Goal: Use online tool/utility: Utilize a website feature to perform a specific function

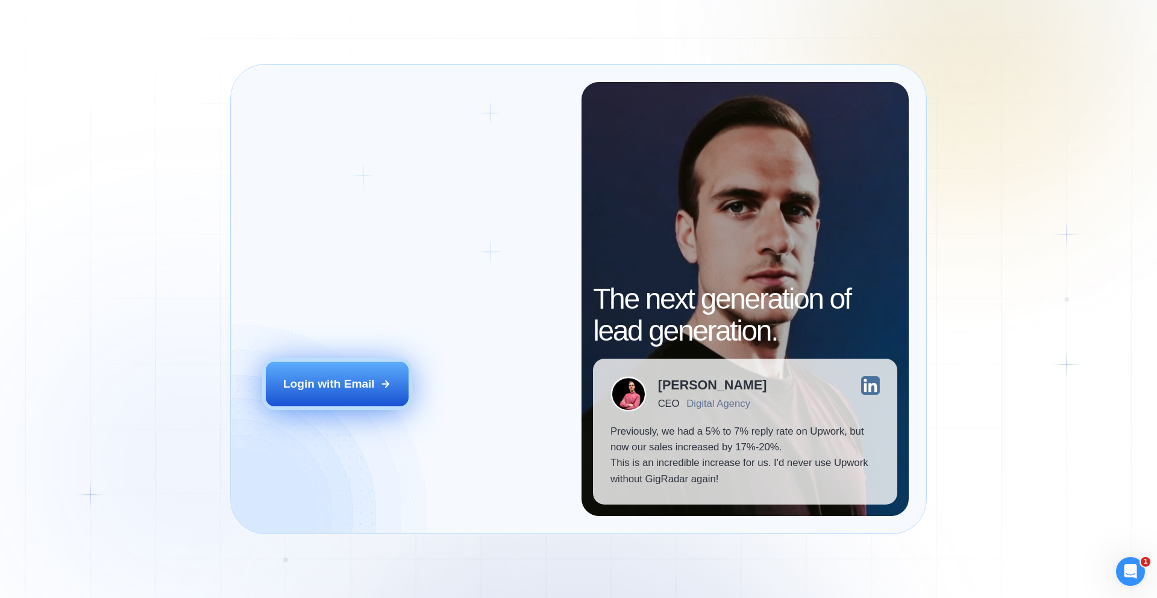
click at [291, 392] on button "Login with Email" at bounding box center [337, 384] width 143 height 45
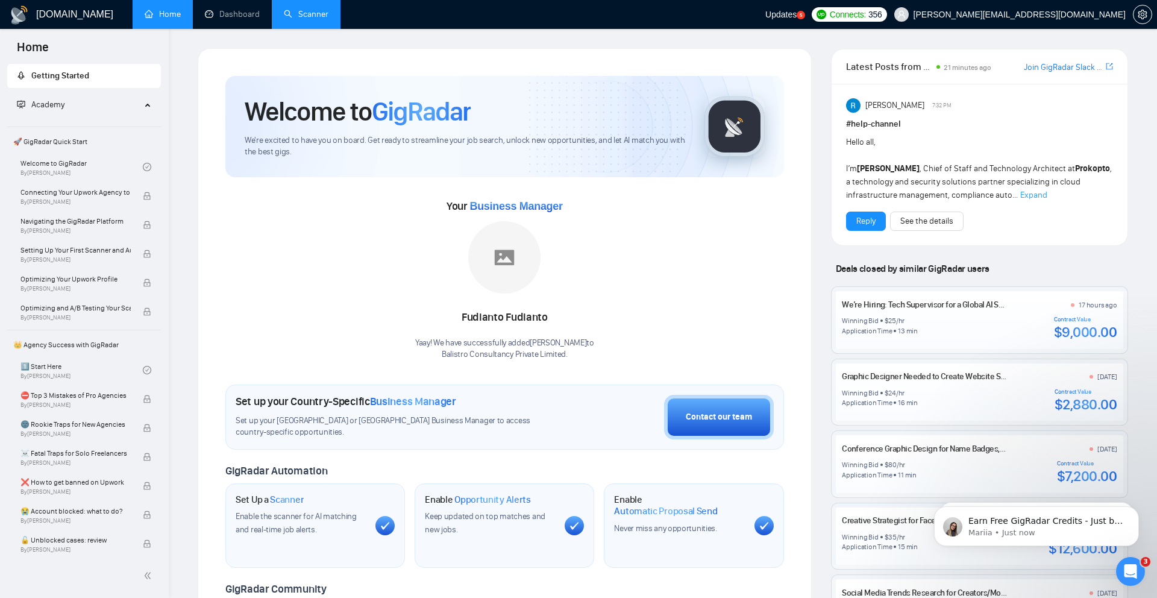
click at [287, 10] on link "Scanner" at bounding box center [306, 14] width 45 height 10
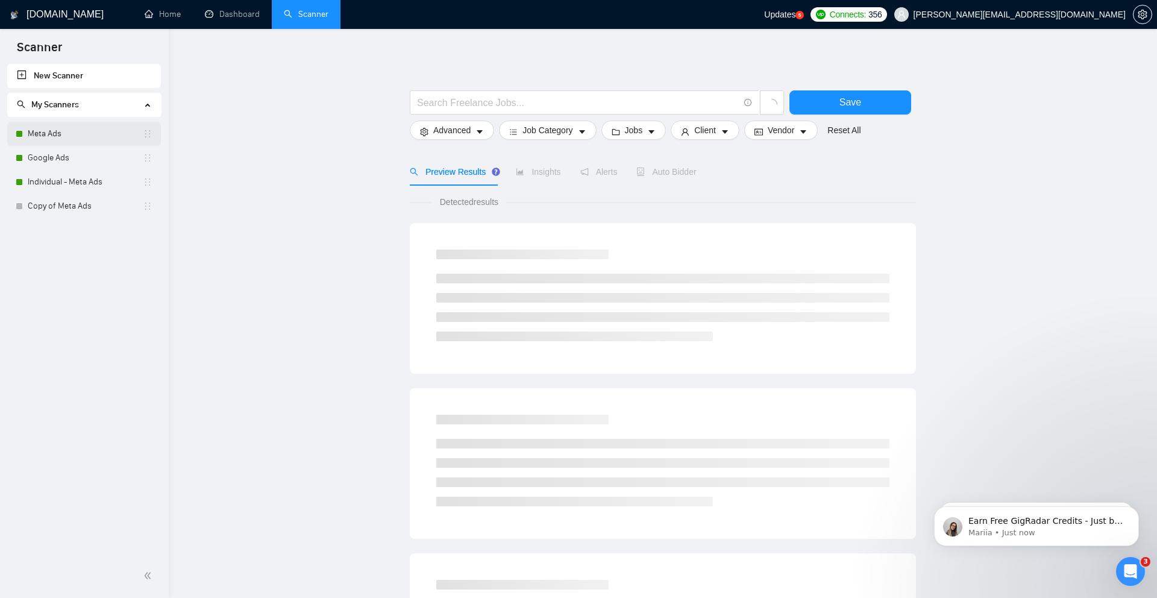
click at [68, 130] on link "Meta Ads" at bounding box center [85, 134] width 115 height 24
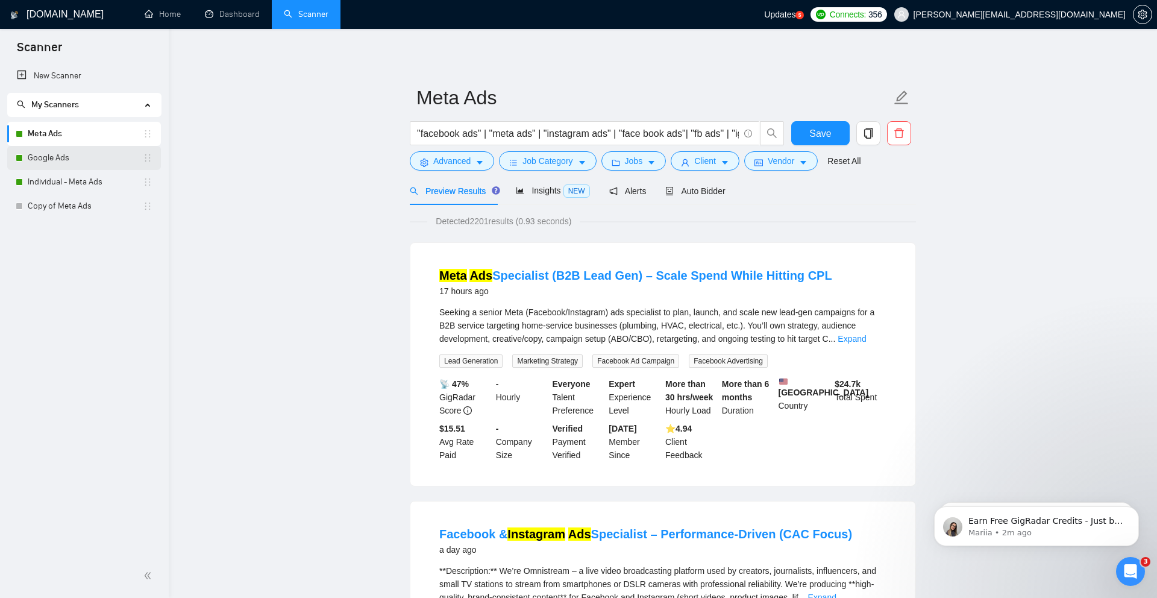
click at [62, 161] on link "Google Ads" at bounding box center [85, 158] width 115 height 24
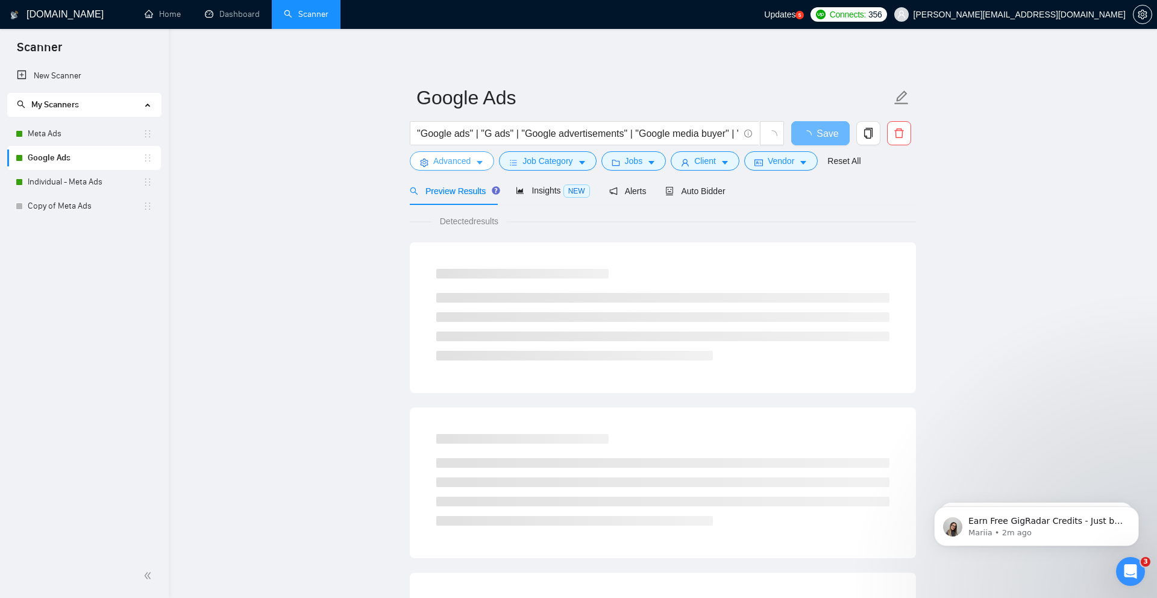
click at [438, 163] on span "Advanced" at bounding box center [451, 160] width 37 height 13
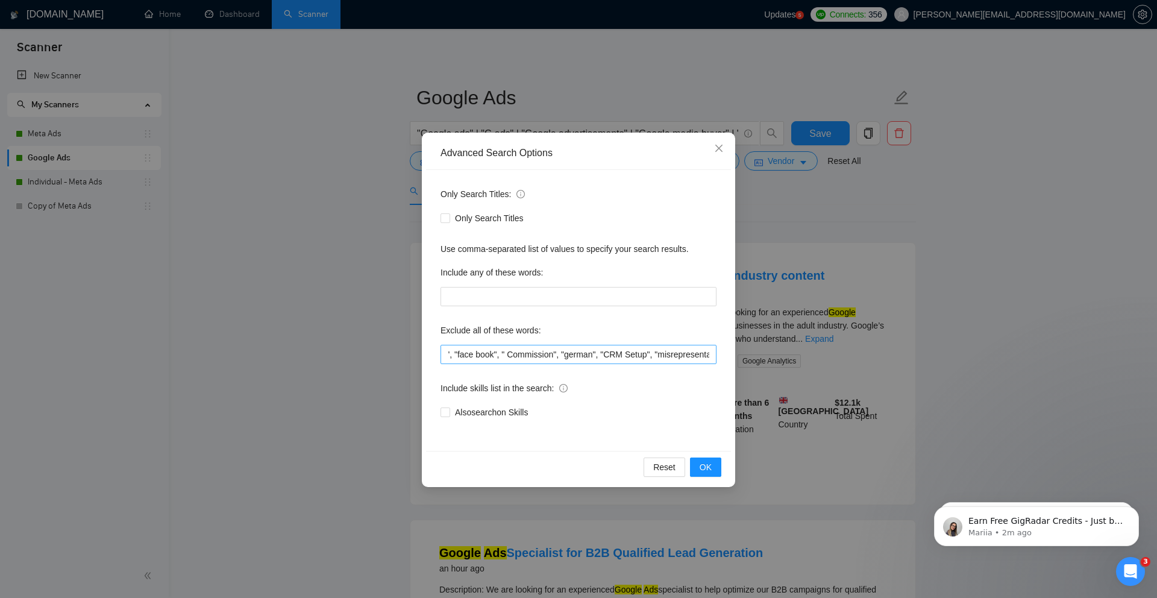
scroll to position [0, 1181]
click at [708, 355] on input ""only freelancers", "no agencies", "no agency", "only individuals", "only indiv…" at bounding box center [579, 354] width 276 height 19
paste input "adult industry"
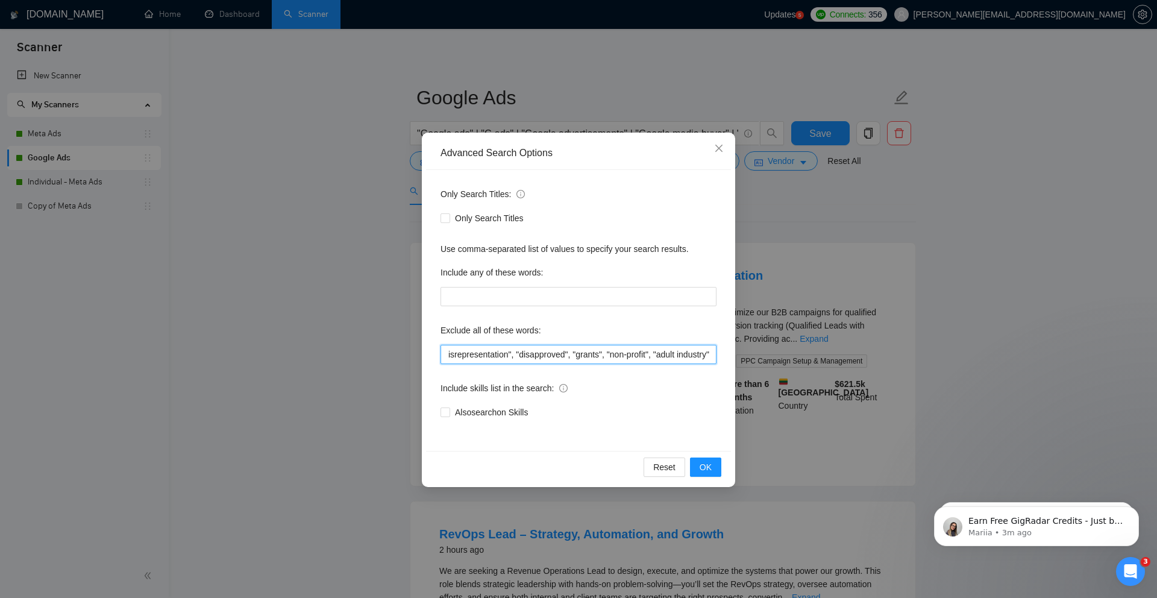
scroll to position [0, 1246]
paste input "RevOps"
type input ""only freelancers", "no agencies", "no agency", "only individuals", "only indiv…"
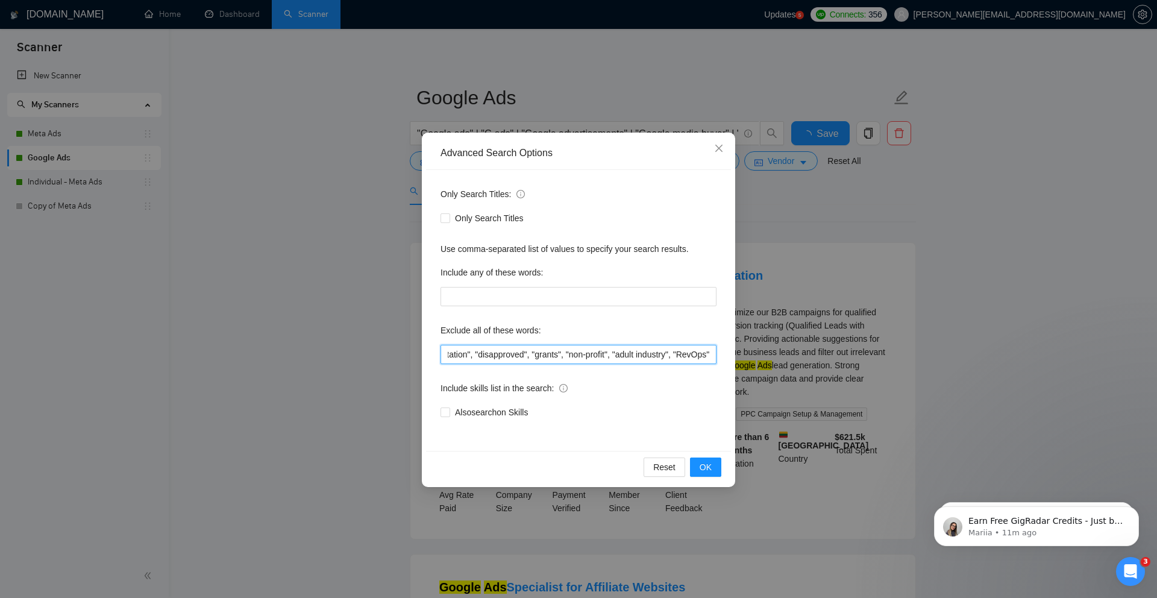
scroll to position [0, 0]
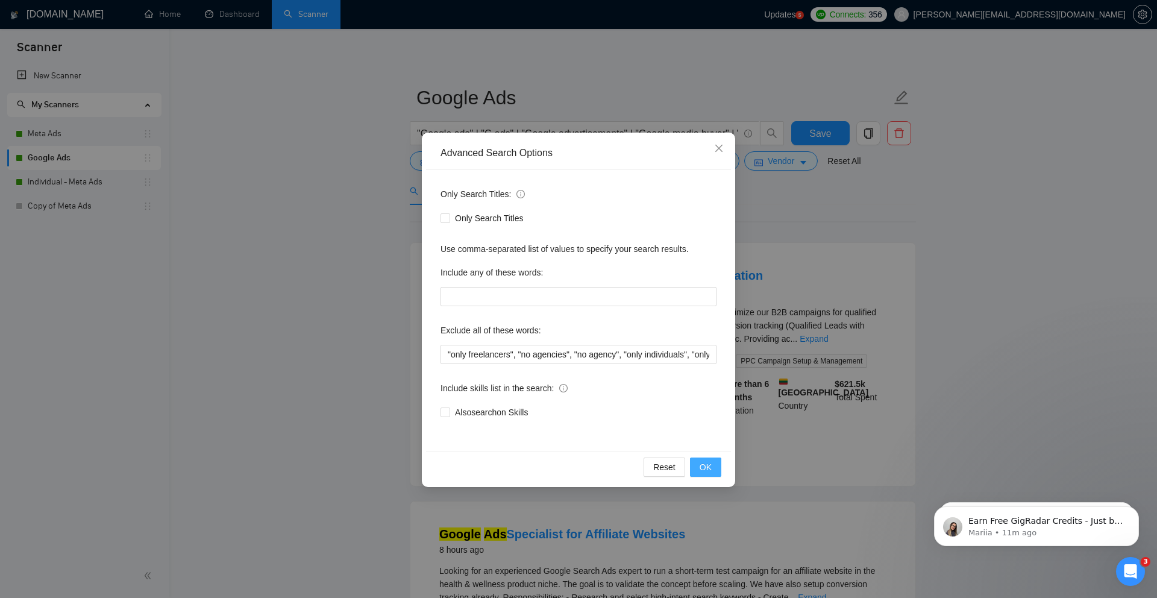
click at [709, 470] on span "OK" at bounding box center [706, 466] width 12 height 13
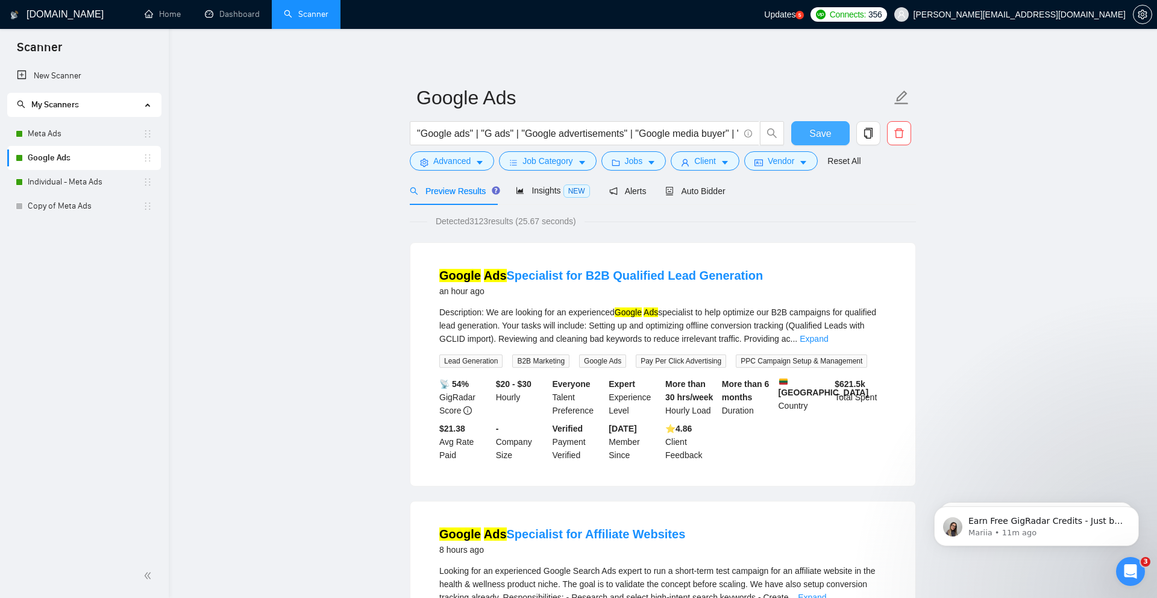
click at [831, 135] on button "Save" at bounding box center [820, 133] width 58 height 24
click at [821, 141] on button "Save" at bounding box center [820, 133] width 58 height 24
click at [554, 191] on span "Insights NEW" at bounding box center [553, 191] width 74 height 10
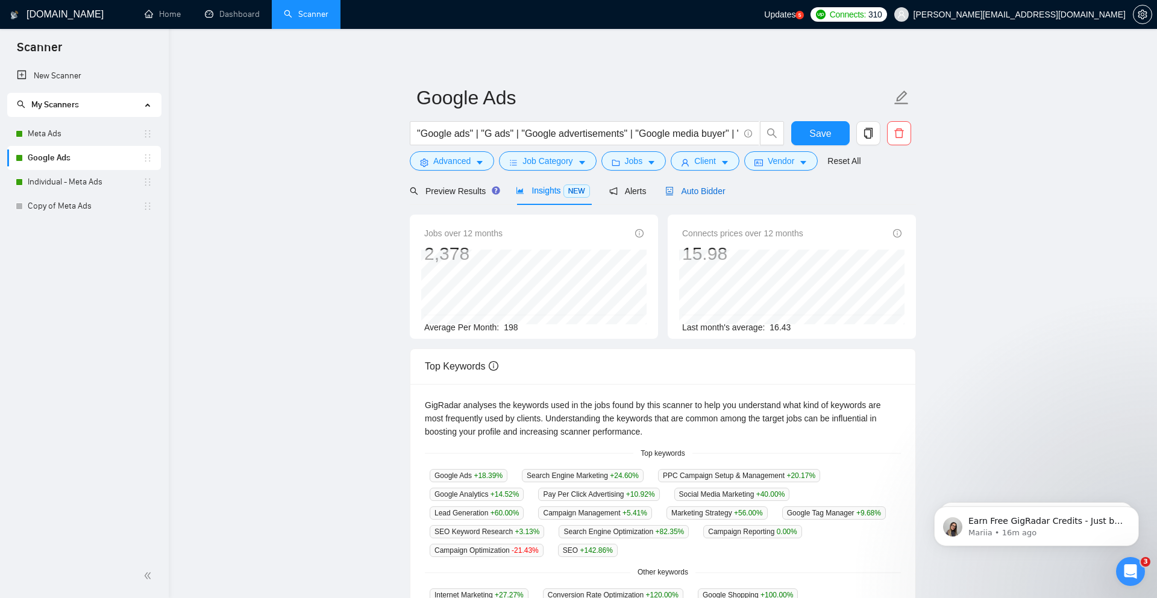
click at [689, 190] on span "Auto Bidder" at bounding box center [695, 191] width 60 height 10
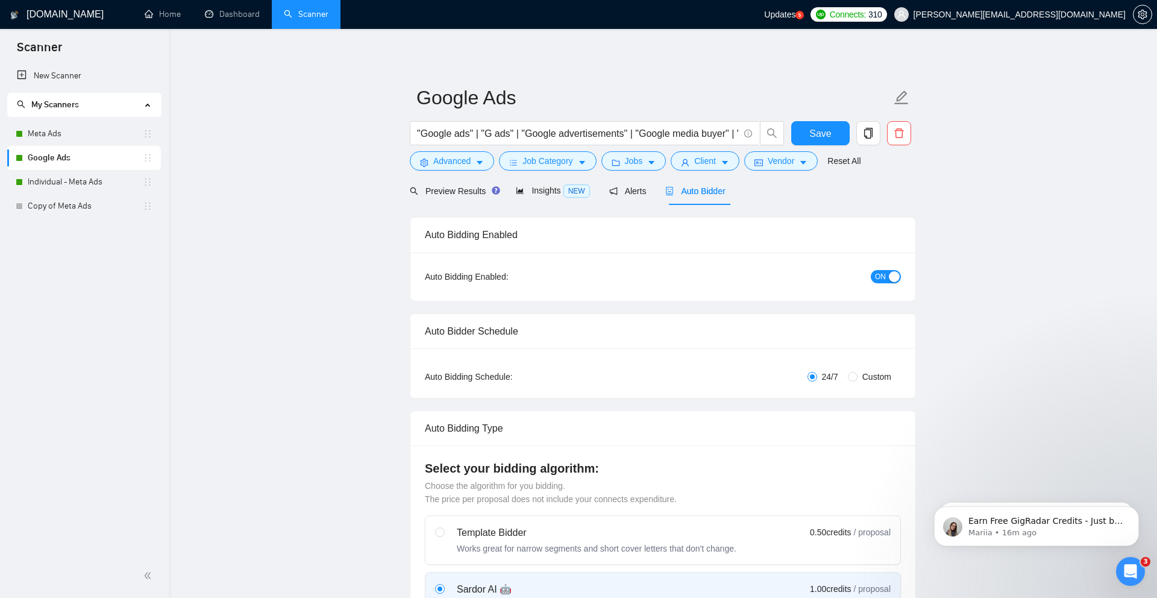
radio input "false"
radio input "true"
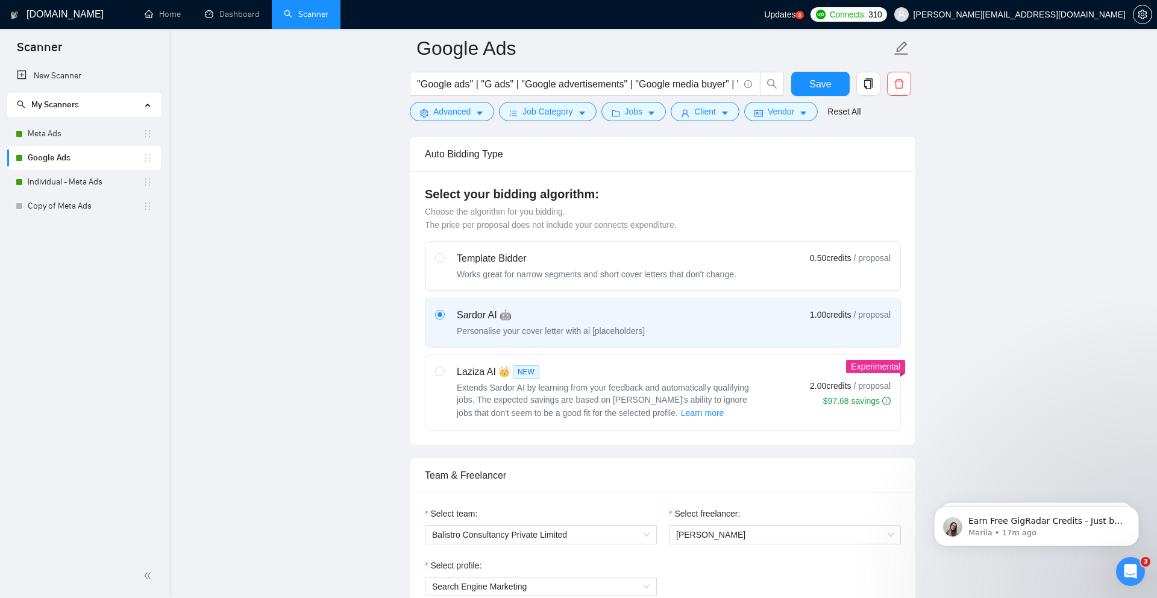
scroll to position [438, 0]
